Goal: Information Seeking & Learning: Learn about a topic

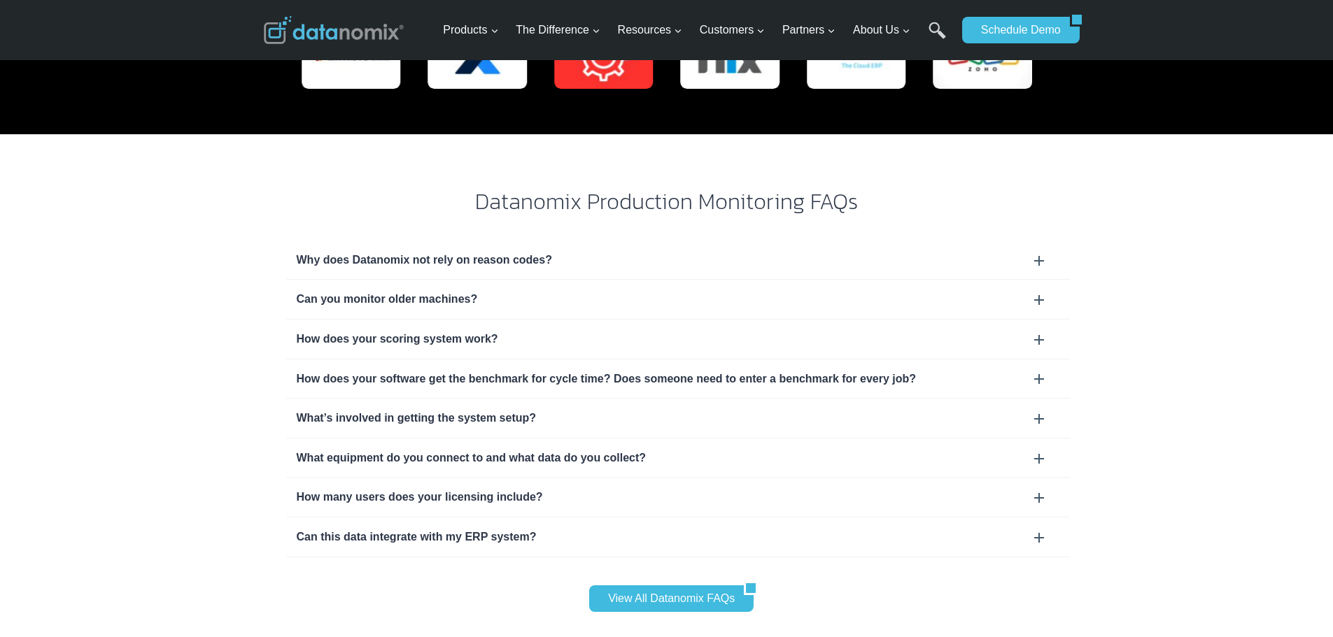
scroll to position [4197, 0]
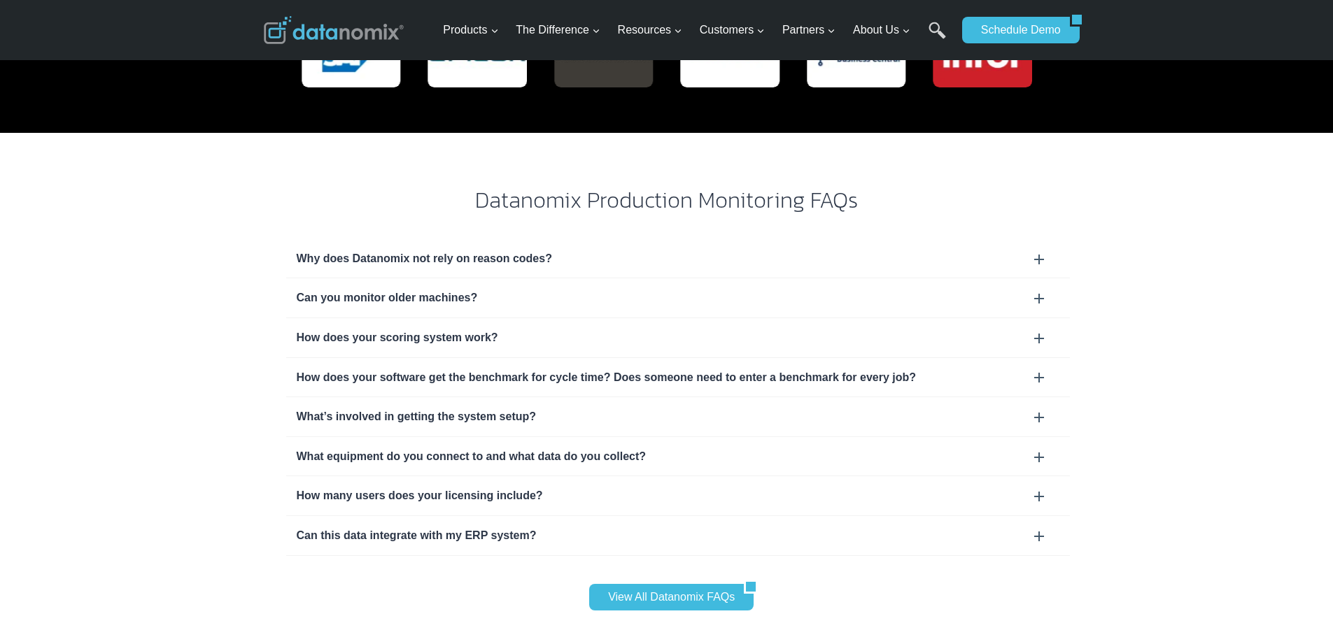
click at [1042, 289] on div "Can you monitor older machines?" at bounding box center [678, 298] width 763 height 18
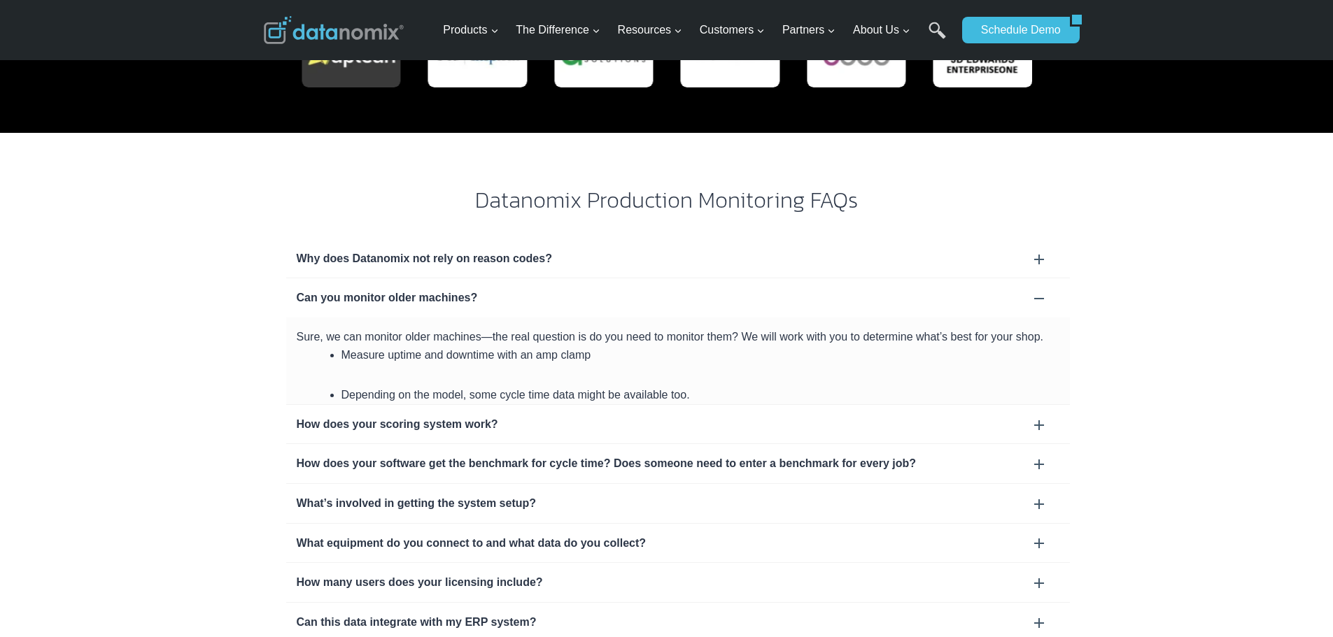
click at [1042, 289] on div "Can you monitor older machines?" at bounding box center [678, 298] width 763 height 18
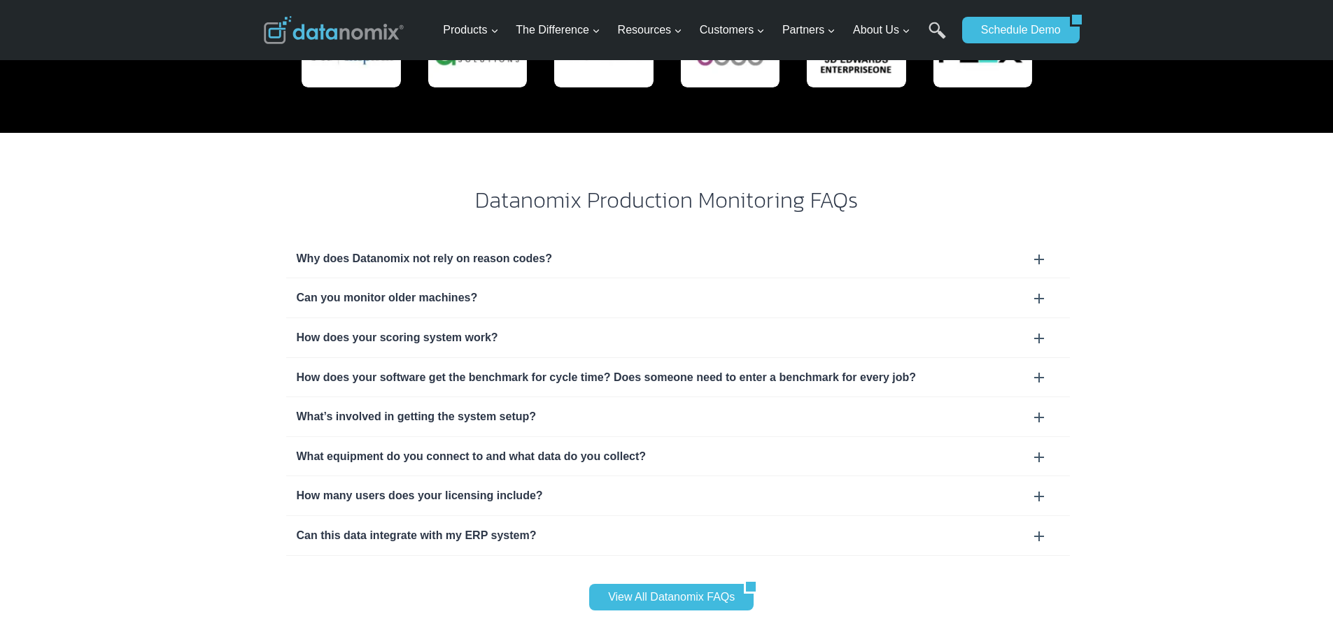
click at [1042, 369] on div "How does your software get the benchmark for cycle time? Does someone need to e…" at bounding box center [678, 378] width 763 height 18
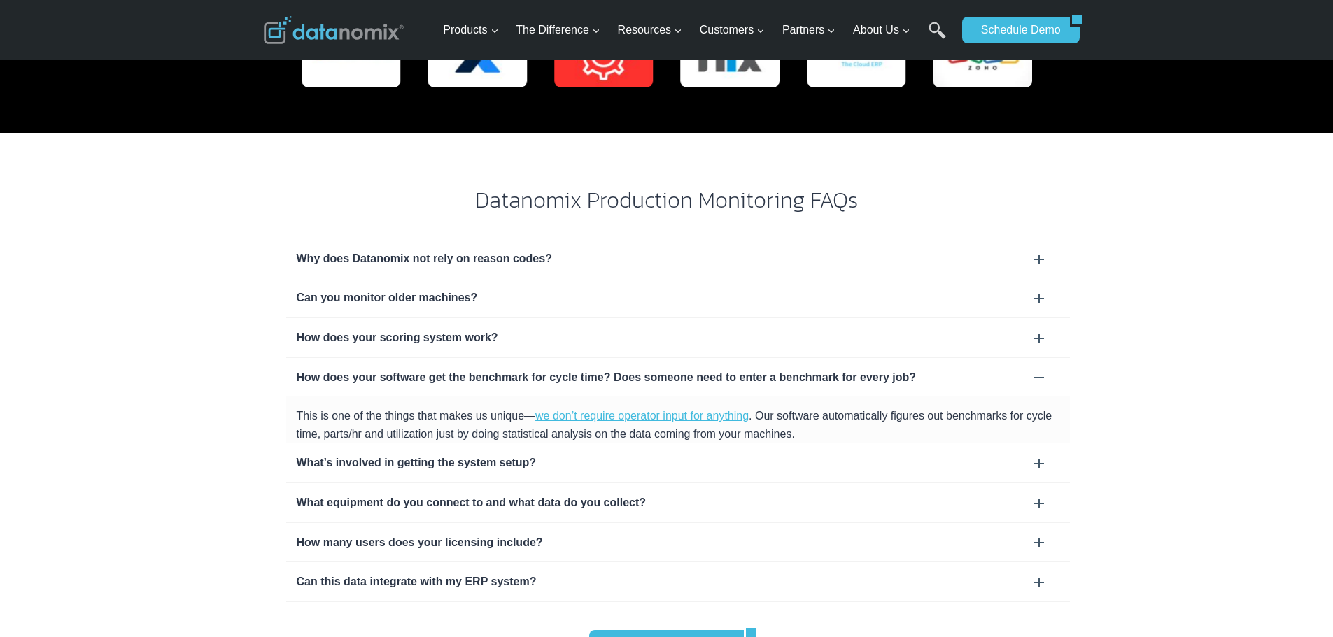
click at [1042, 369] on div "How does your software get the benchmark for cycle time? Does someone need to e…" at bounding box center [678, 378] width 763 height 18
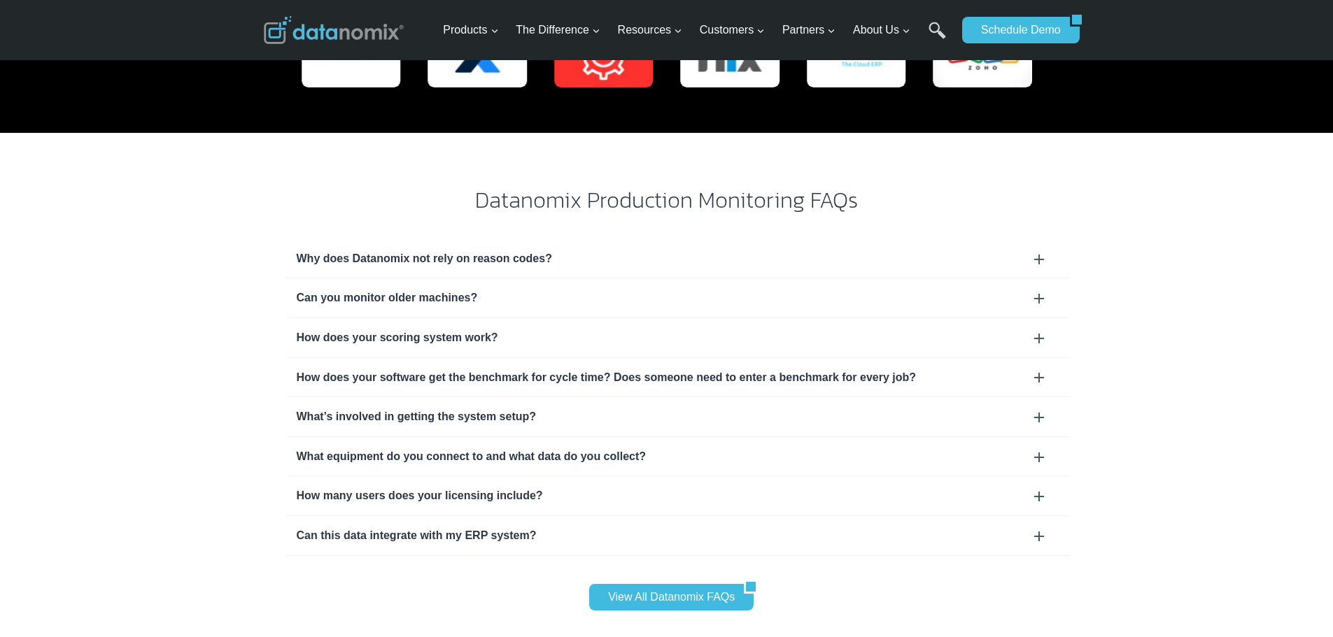
click at [1037, 408] on div "What’s involved in getting the system setup?" at bounding box center [678, 417] width 763 height 18
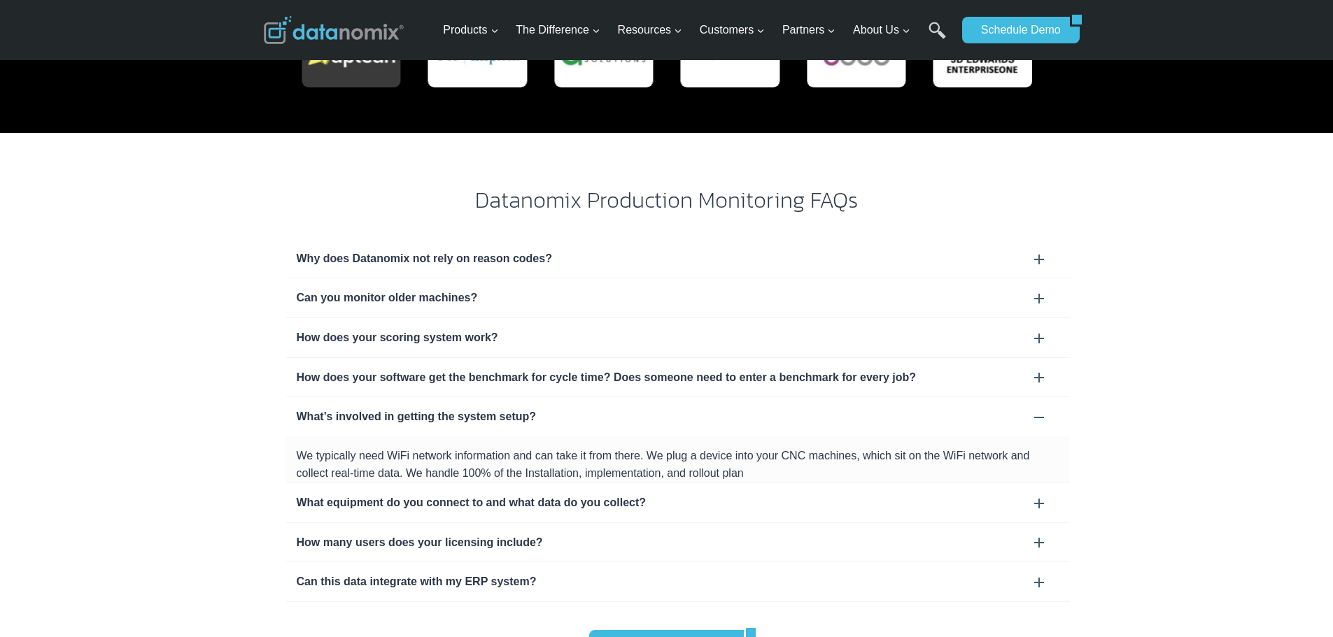
click at [1037, 408] on div "What’s involved in getting the system setup?" at bounding box center [678, 417] width 763 height 18
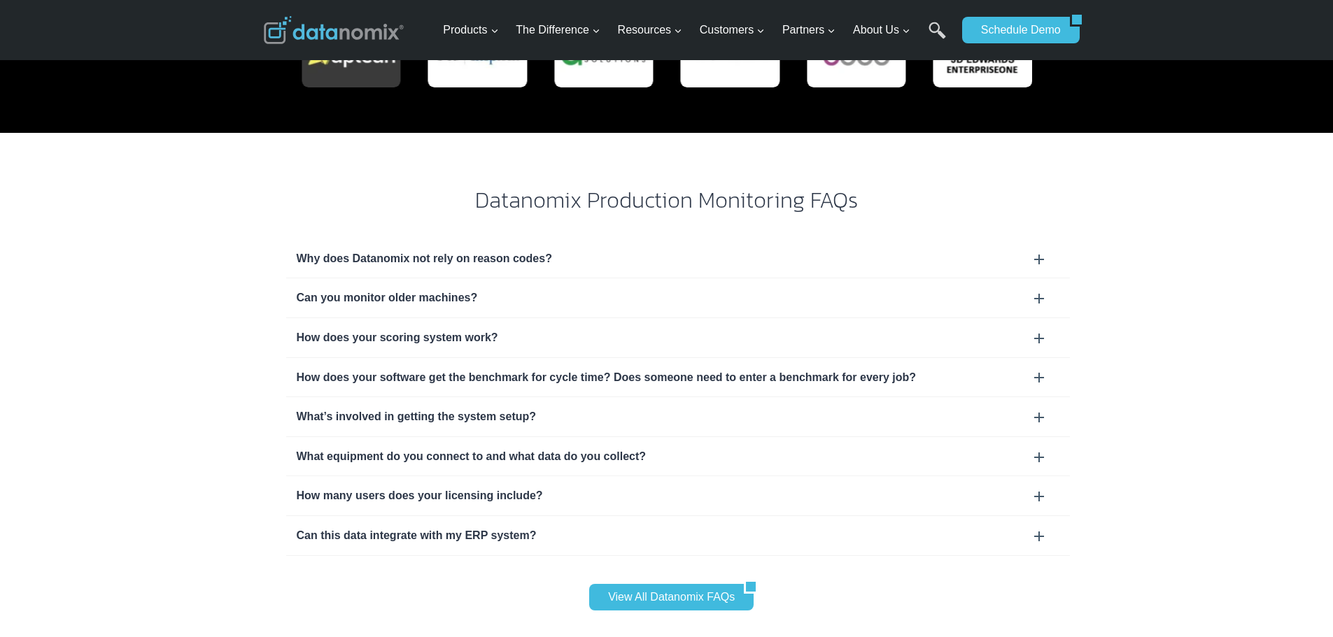
click at [1037, 437] on div "What equipment do you connect to and what data do you collect?" at bounding box center [677, 456] width 783 height 39
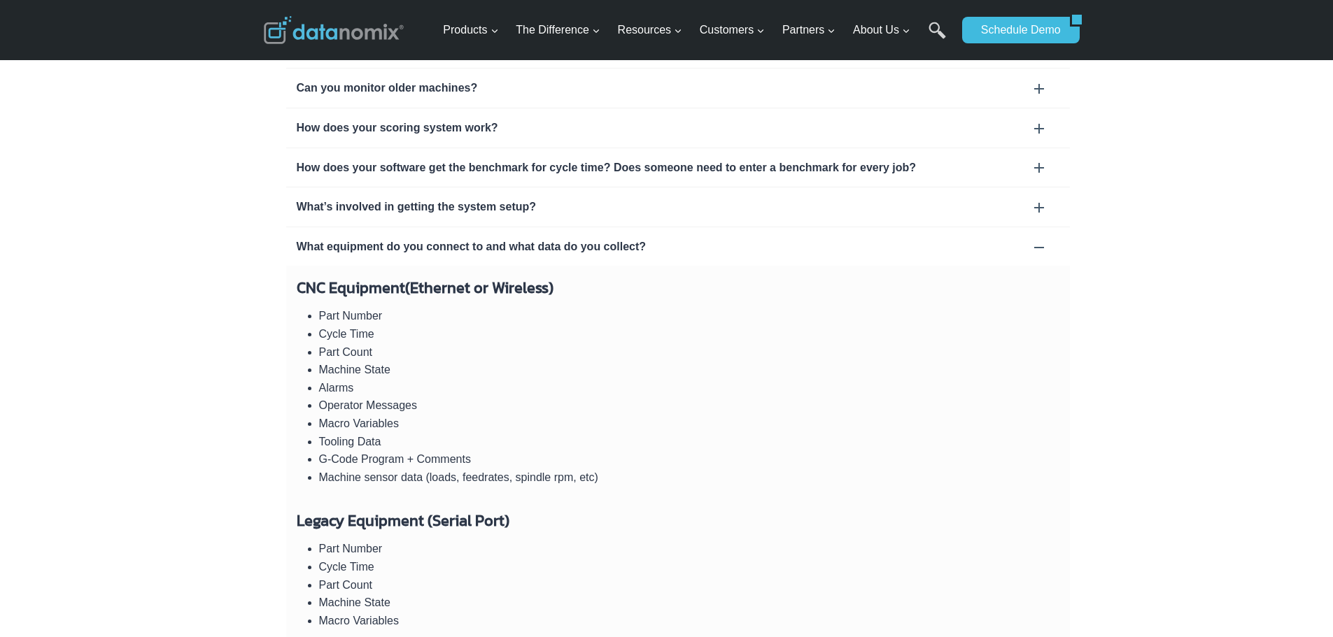
scroll to position [4337, 0]
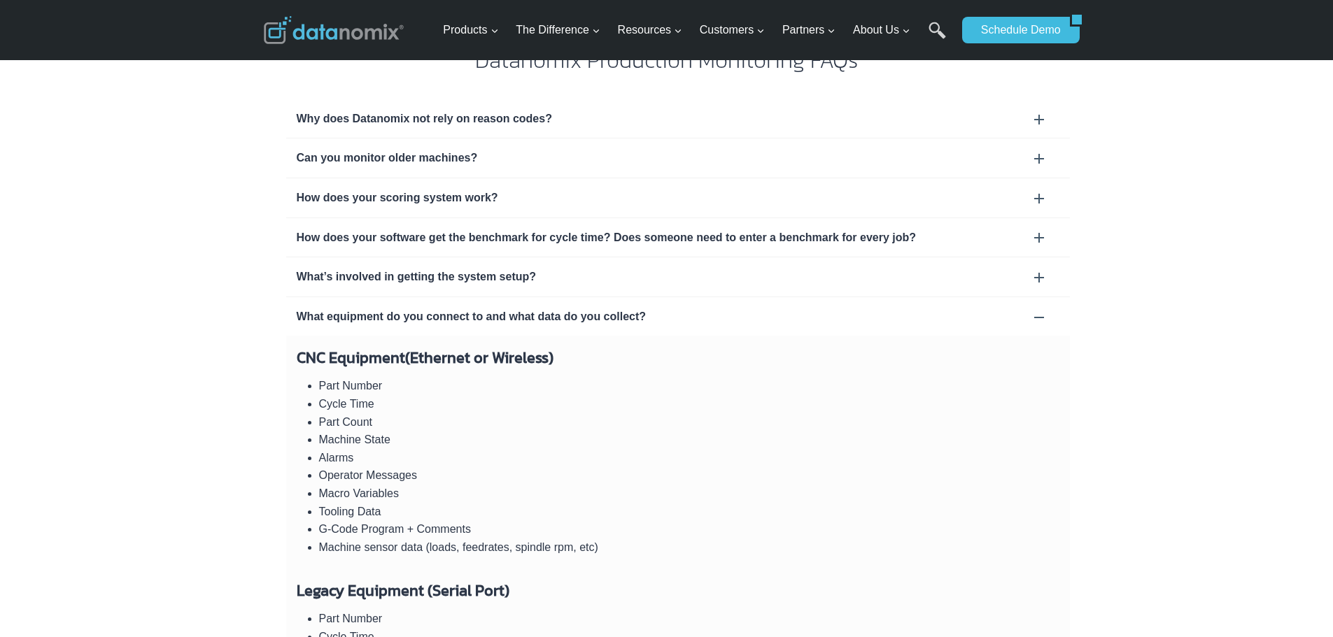
click at [1042, 308] on div "What equipment do you connect to and what data do you collect?" at bounding box center [678, 317] width 763 height 18
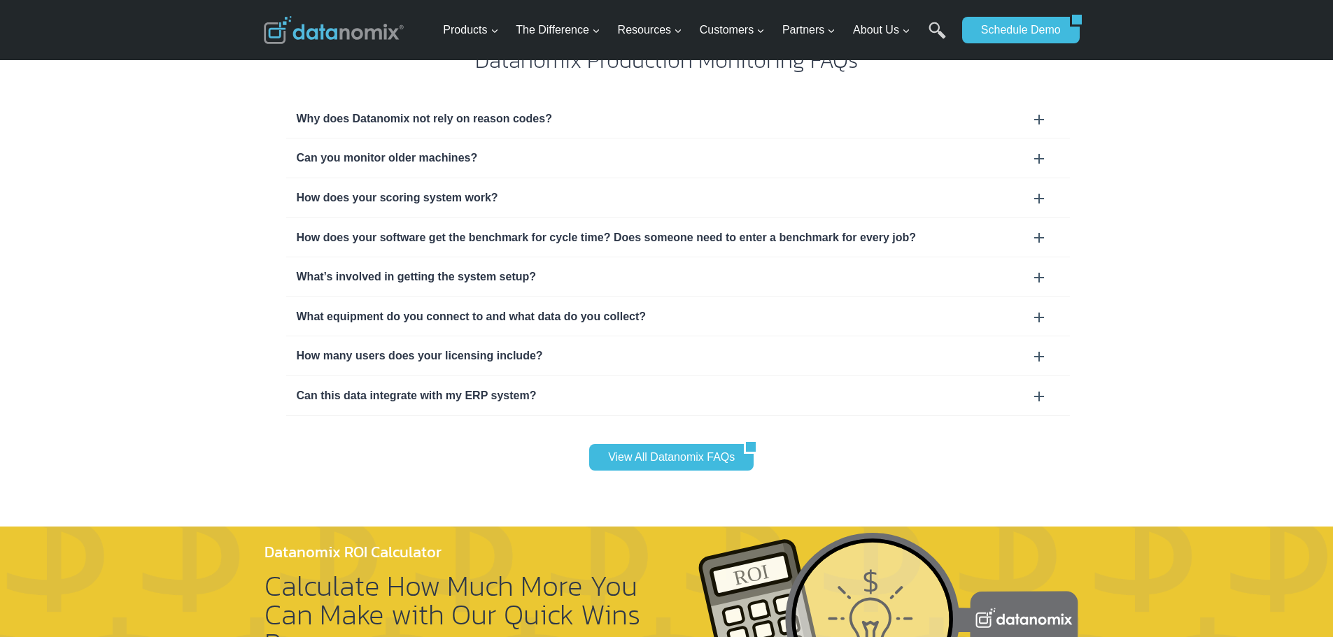
click at [1039, 336] on div "How many users does your licensing include?" at bounding box center [677, 355] width 783 height 39
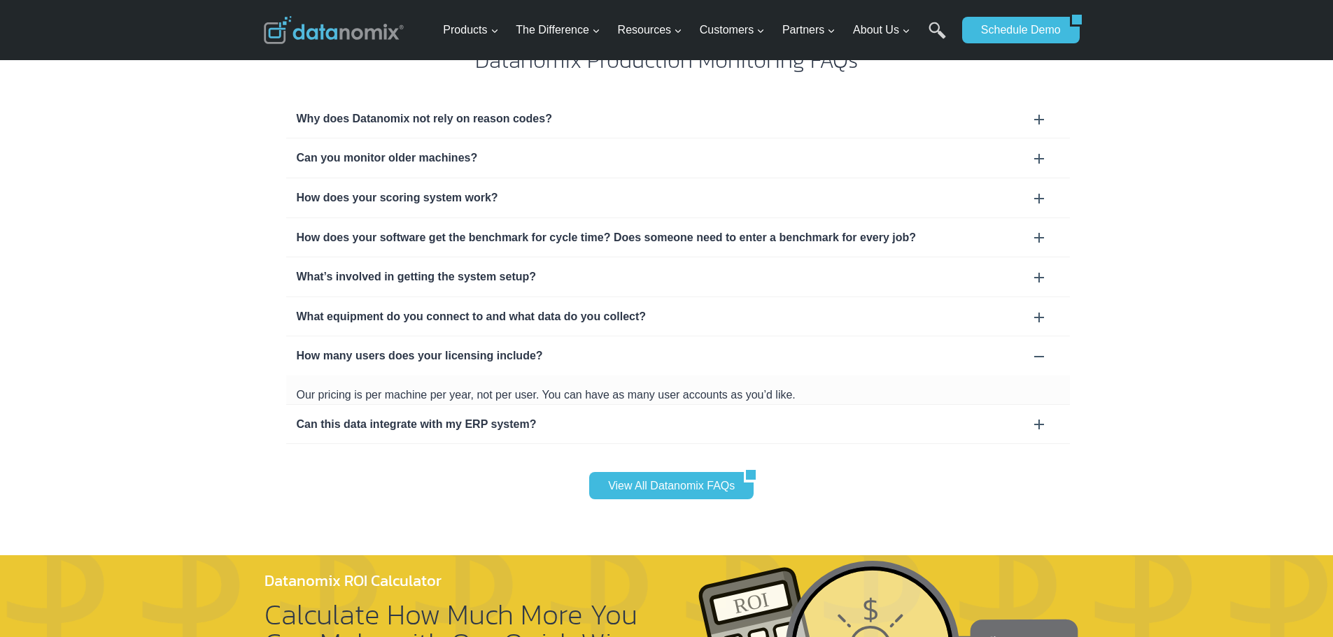
click at [1039, 347] on div "How many users does your licensing include?" at bounding box center [678, 356] width 763 height 18
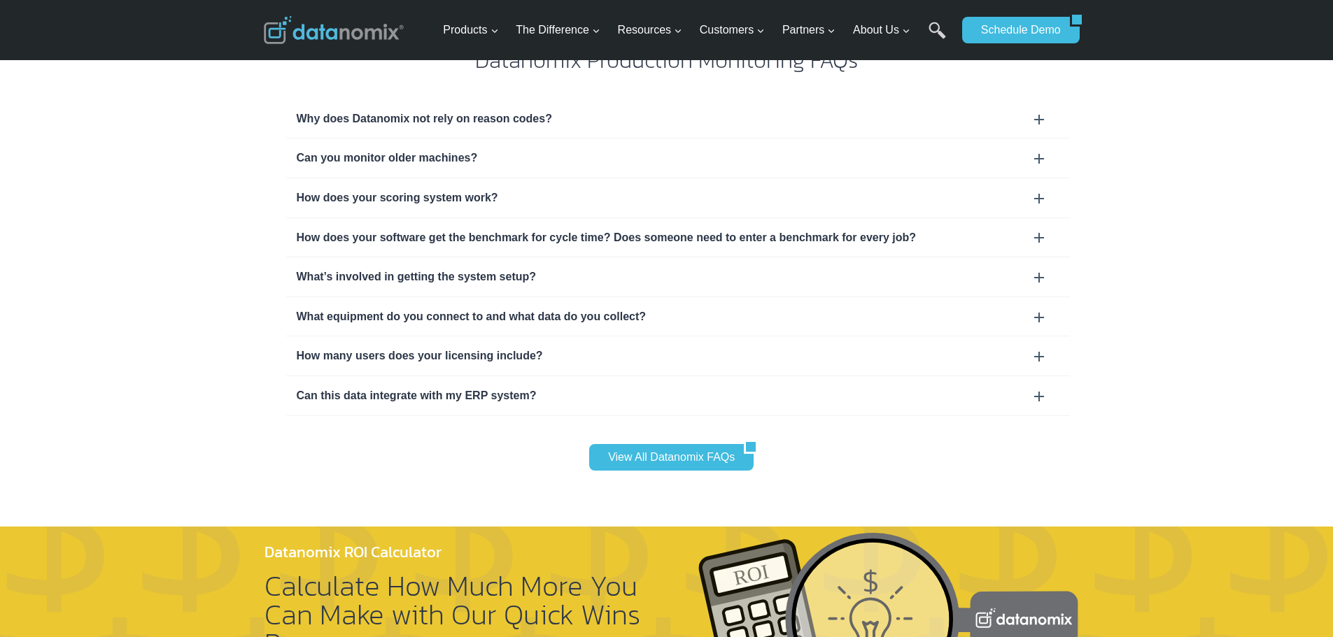
click at [1032, 387] on div "Can this data integrate with my ERP system?" at bounding box center [678, 396] width 763 height 18
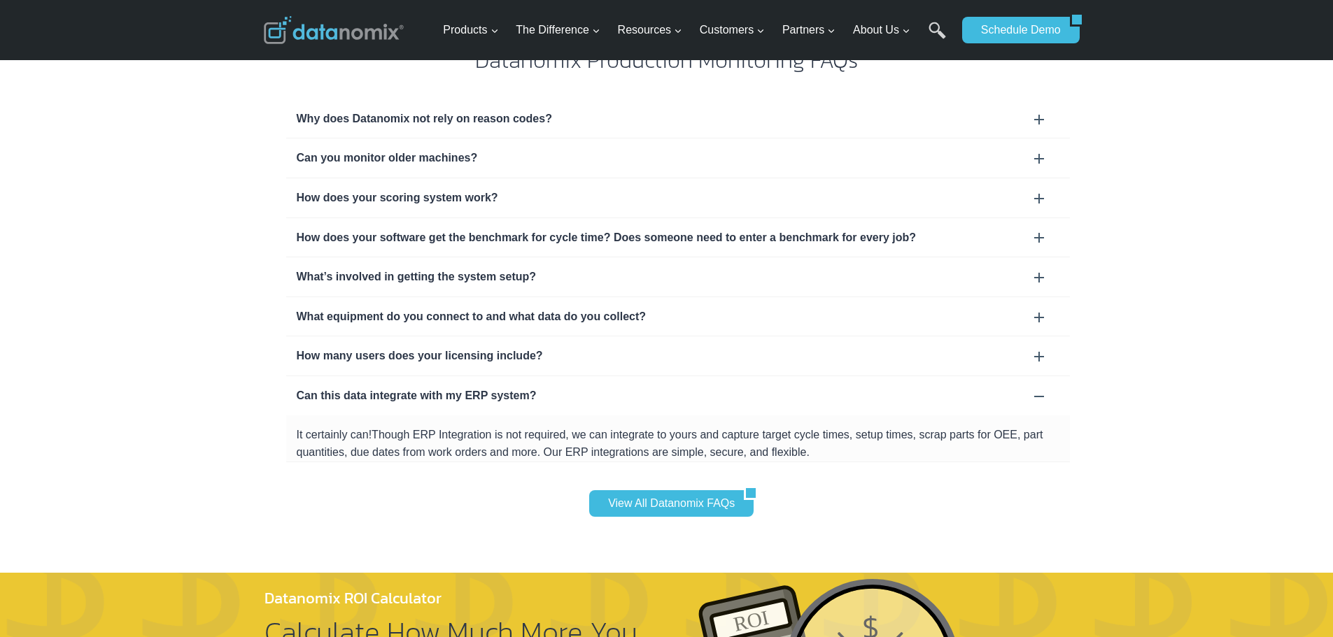
click at [1029, 387] on div "Can this data integrate with my ERP system?" at bounding box center [678, 396] width 763 height 18
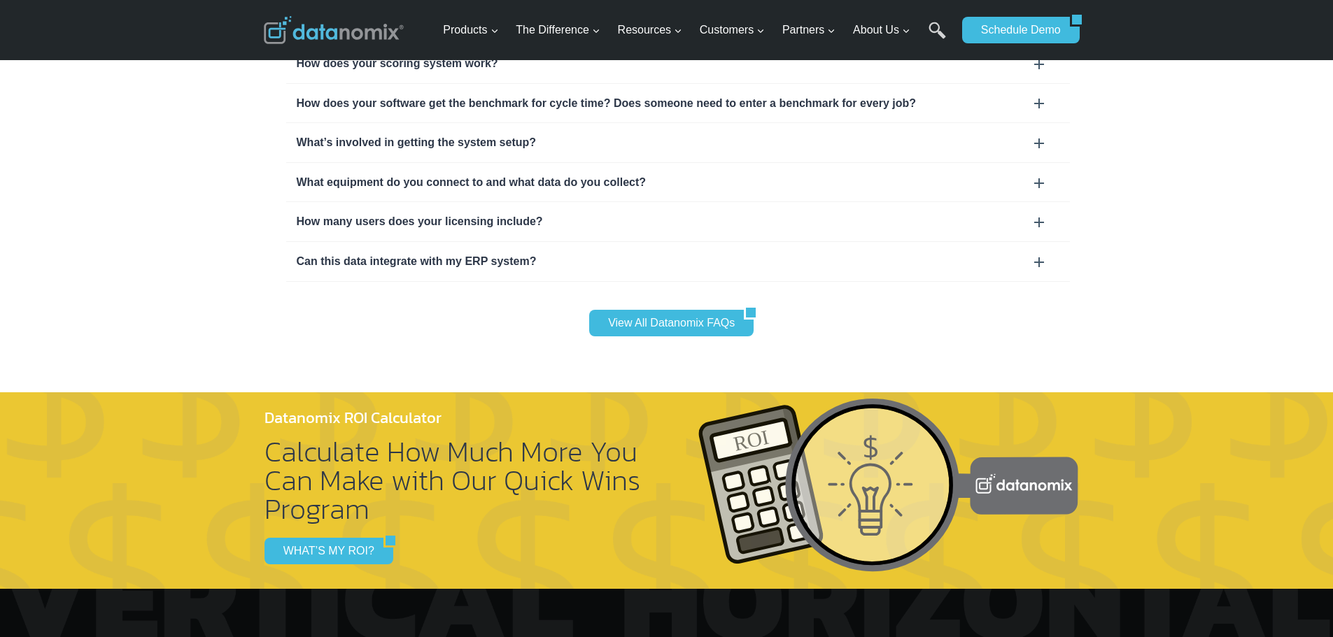
scroll to position [4477, 0]
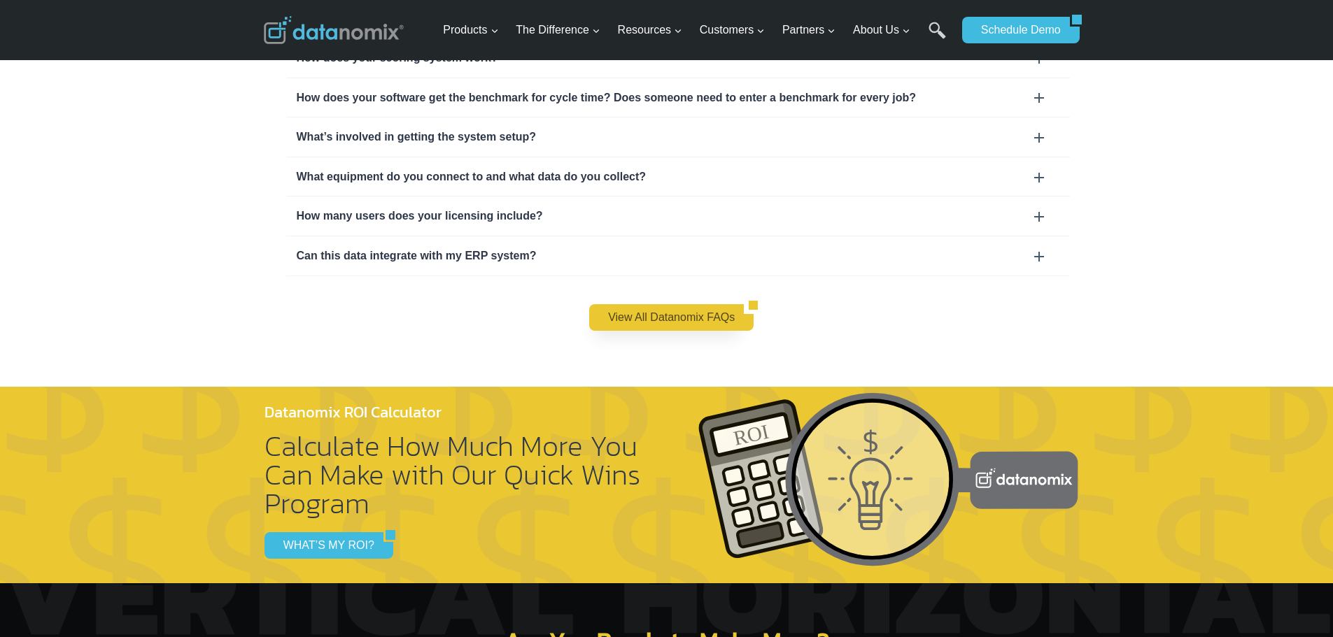
click at [653, 304] on link "View All Datanomix FAQs" at bounding box center [666, 317] width 155 height 27
